Goal: Transaction & Acquisition: Purchase product/service

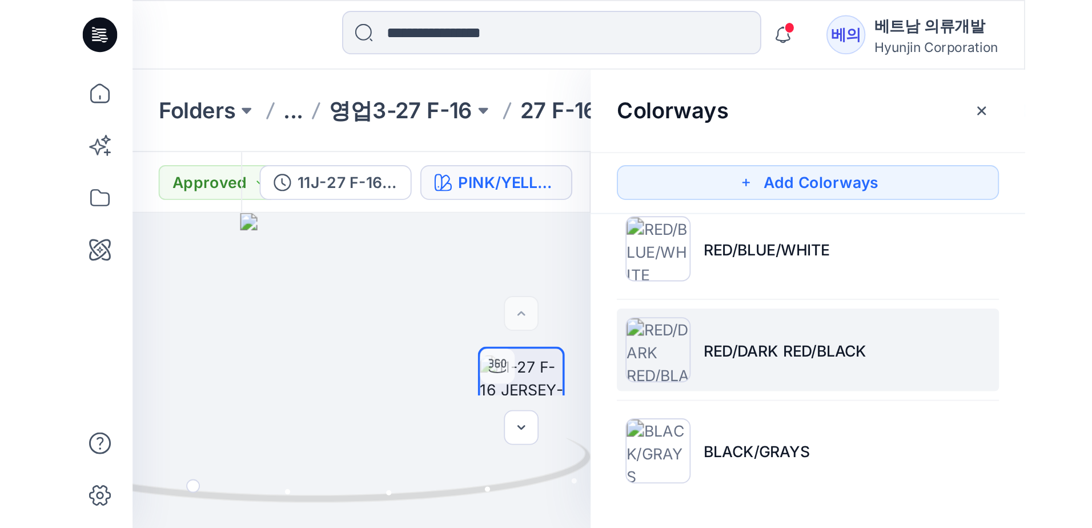
scroll to position [123, 0]
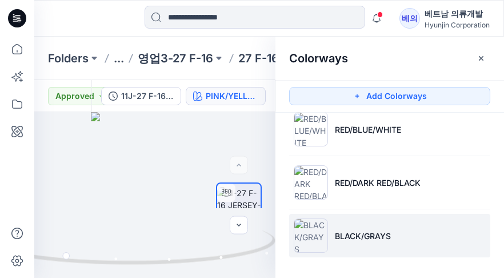
click at [355, 228] on li "BLACK/GRAYS" at bounding box center [389, 235] width 201 height 43
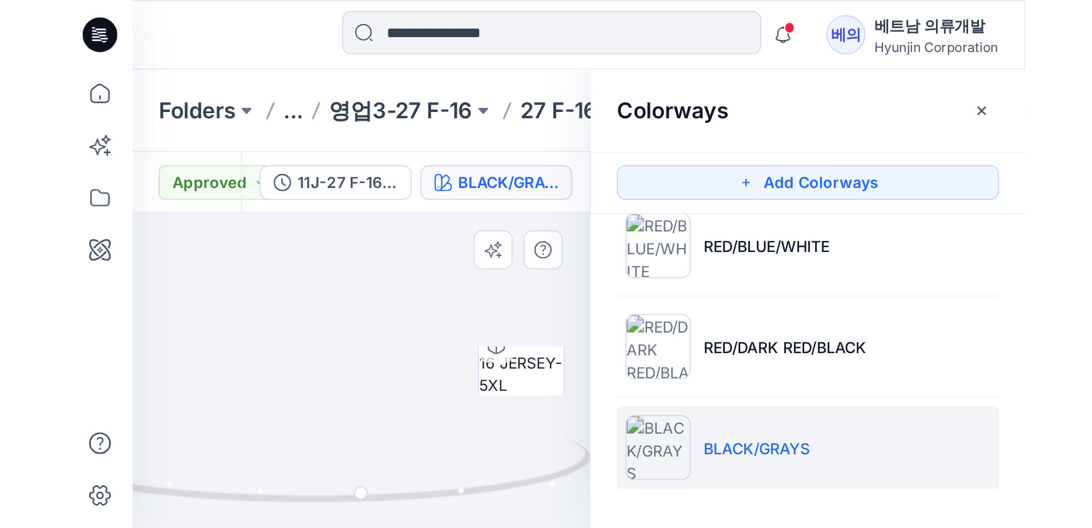
scroll to position [0, 0]
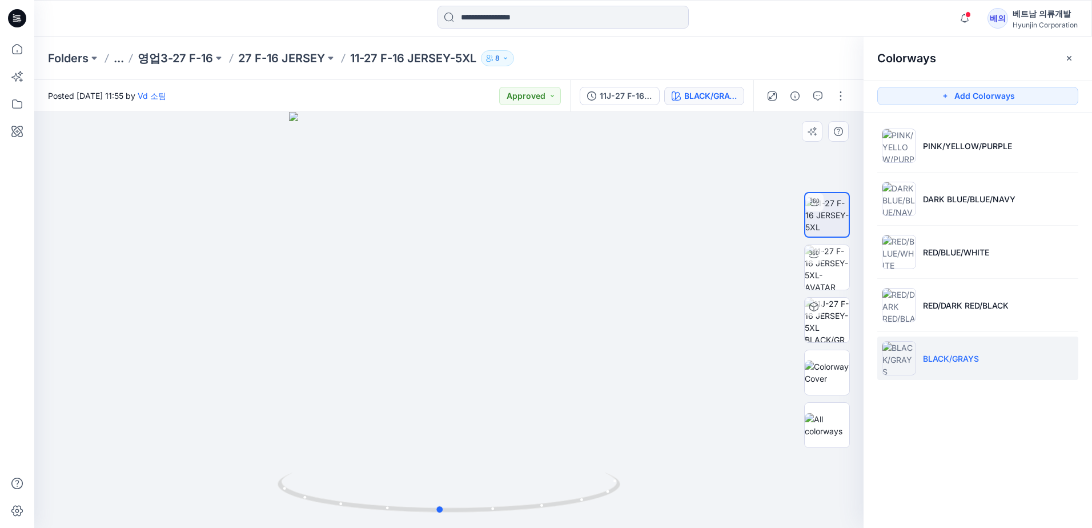
drag, startPoint x: 475, startPoint y: 347, endPoint x: 367, endPoint y: 340, distance: 107.6
click at [367, 277] on div at bounding box center [448, 320] width 829 height 416
click at [424, 277] on div at bounding box center [448, 320] width 829 height 416
drag, startPoint x: 409, startPoint y: 346, endPoint x: 390, endPoint y: 333, distance: 23.4
click at [390, 277] on div at bounding box center [448, 320] width 829 height 416
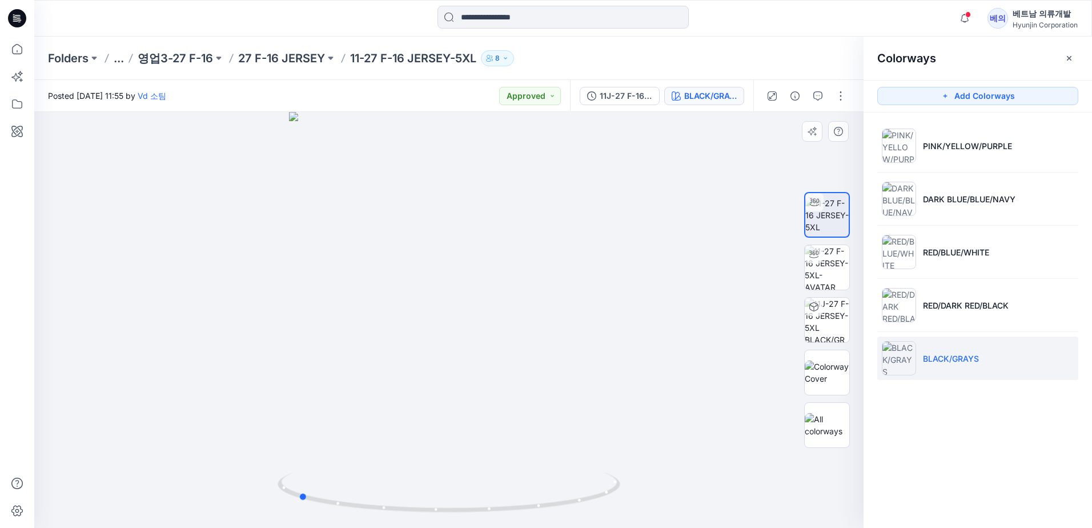
drag, startPoint x: 446, startPoint y: 349, endPoint x: 435, endPoint y: 349, distance: 10.9
click at [435, 277] on div at bounding box center [448, 320] width 829 height 416
drag, startPoint x: 537, startPoint y: 353, endPoint x: 447, endPoint y: 372, distance: 91.8
click at [447, 277] on div at bounding box center [448, 320] width 829 height 416
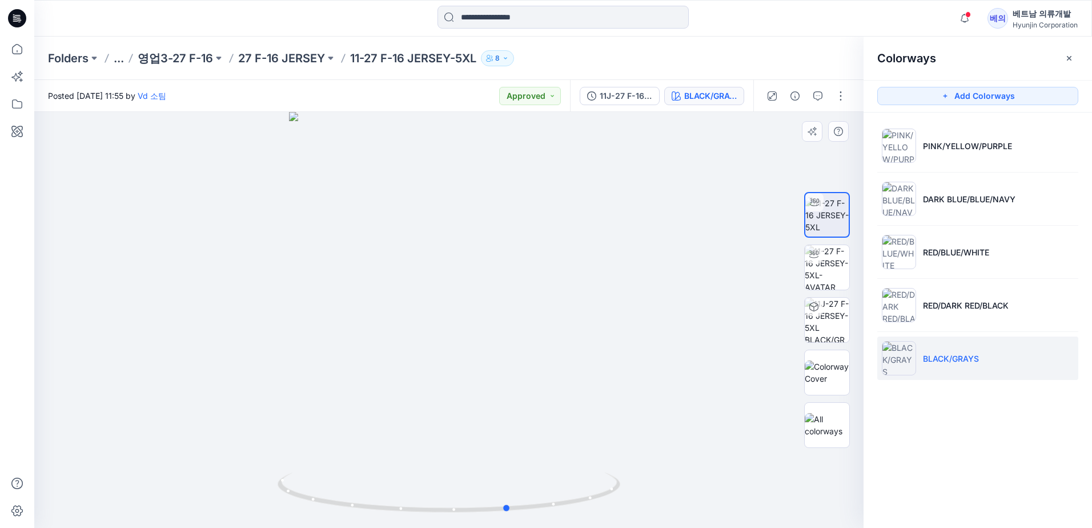
drag, startPoint x: 470, startPoint y: 399, endPoint x: 406, endPoint y: 384, distance: 66.2
click at [388, 277] on div at bounding box center [448, 320] width 829 height 416
drag, startPoint x: 543, startPoint y: 415, endPoint x: 448, endPoint y: 416, distance: 94.8
click at [448, 277] on div at bounding box center [448, 320] width 829 height 416
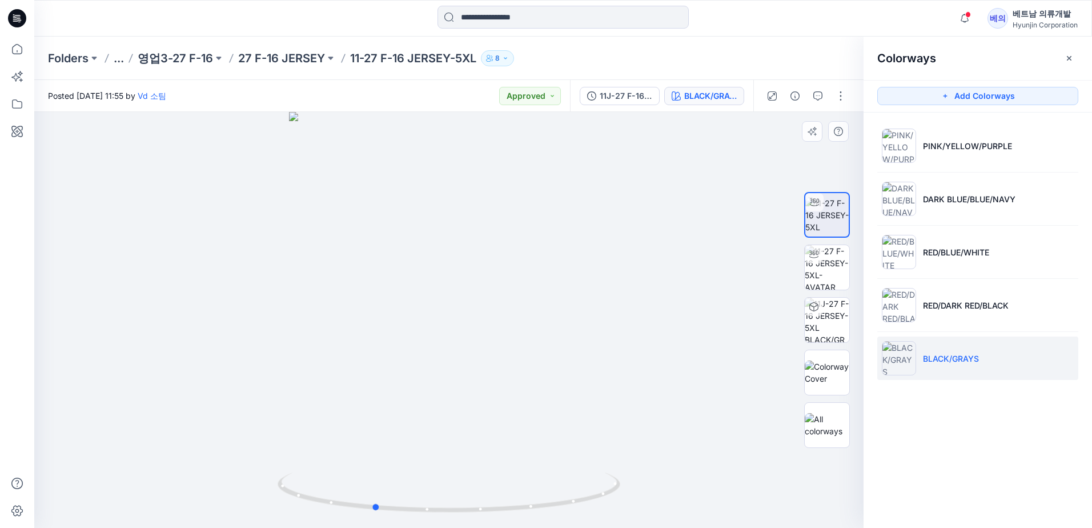
drag, startPoint x: 360, startPoint y: 129, endPoint x: 360, endPoint y: 136, distance: 6.9
click at [360, 136] on div at bounding box center [448, 320] width 829 height 416
